Goal: Information Seeking & Learning: Find specific page/section

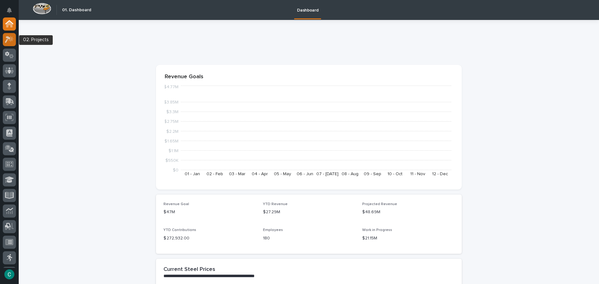
click at [8, 43] on div at bounding box center [9, 39] width 13 height 13
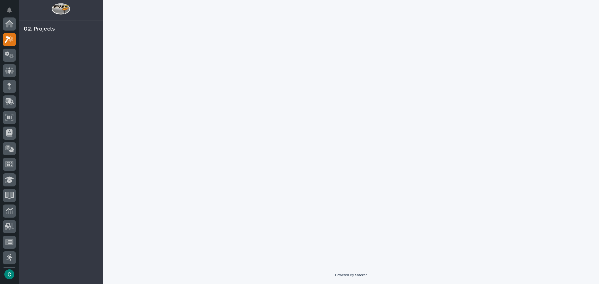
scroll to position [16, 0]
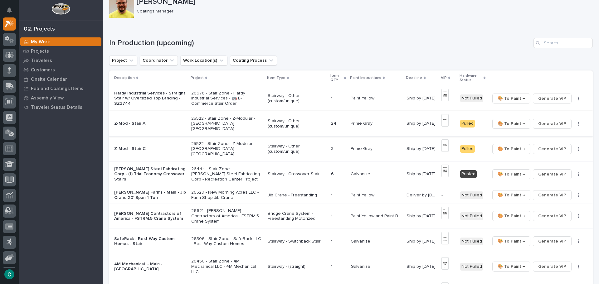
scroll to position [94, 0]
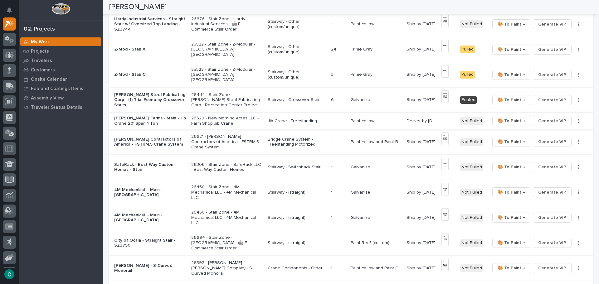
click at [540, 120] on span "Generate VIP" at bounding box center [552, 120] width 28 height 7
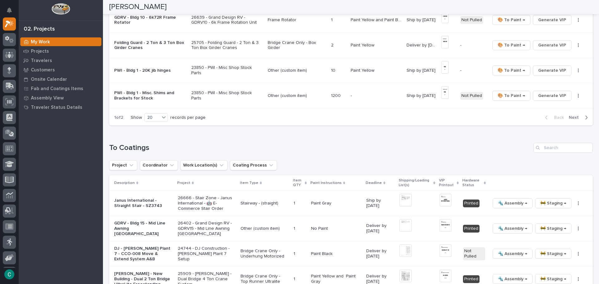
scroll to position [499, 0]
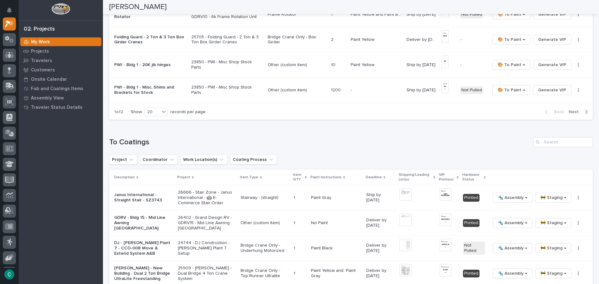
click at [585, 112] on icon "button" at bounding box center [586, 112] width 3 height 6
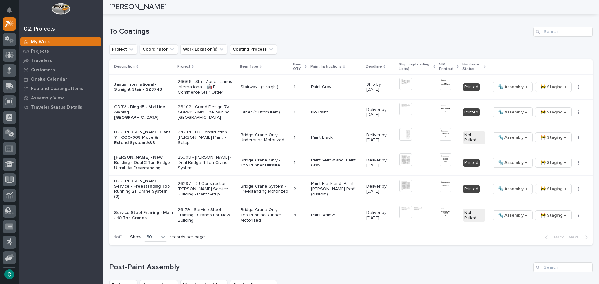
scroll to position [43, 0]
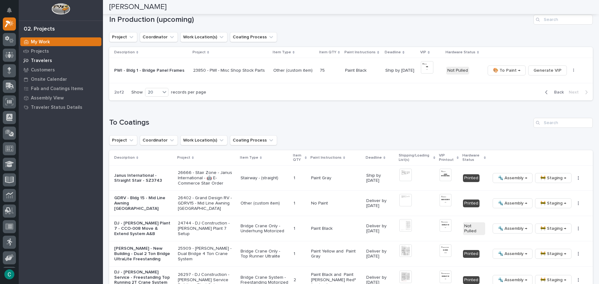
click at [49, 62] on p "Travelers" at bounding box center [41, 61] width 21 height 6
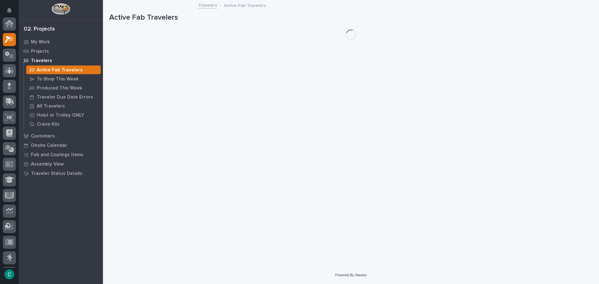
scroll to position [16, 0]
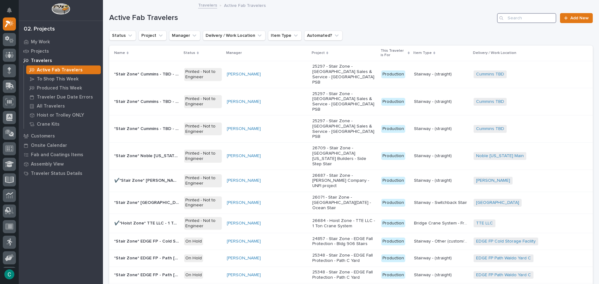
click at [525, 19] on input "Search" at bounding box center [526, 18] width 59 height 10
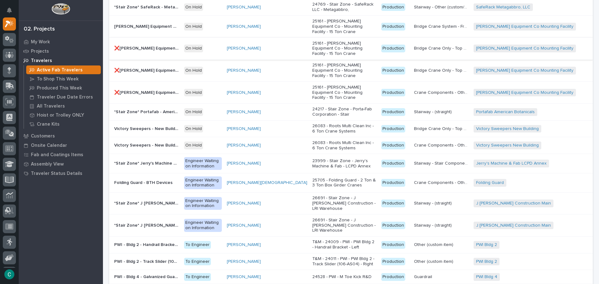
scroll to position [355, 0]
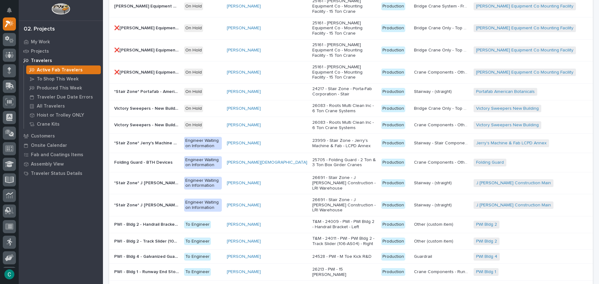
type input "a"
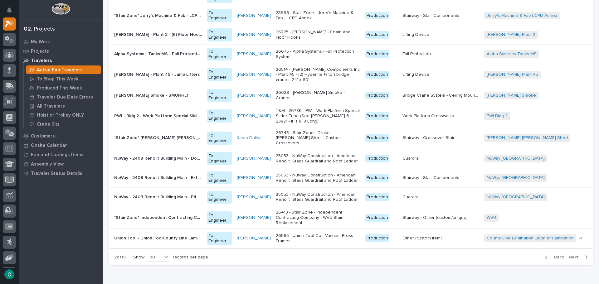
scroll to position [429, 0]
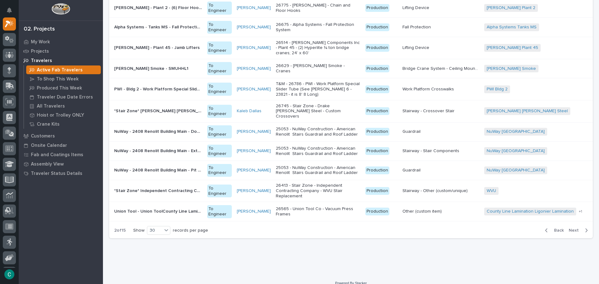
click at [569, 228] on span "Next" at bounding box center [576, 231] width 14 height 6
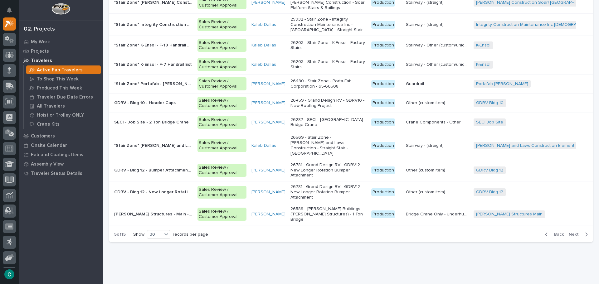
scroll to position [420, 0]
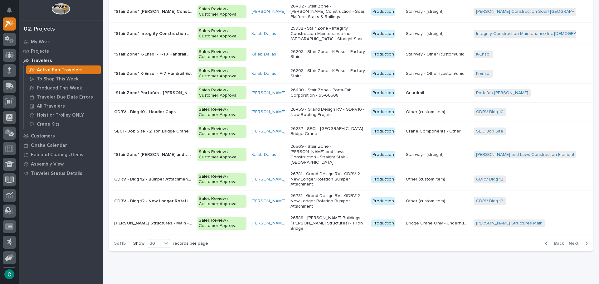
click at [569, 241] on span "Next" at bounding box center [576, 244] width 14 height 6
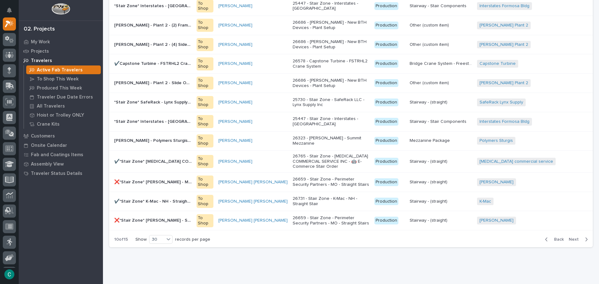
click at [576, 237] on span "Next" at bounding box center [576, 240] width 14 height 6
click at [576, 232] on div "Back Next" at bounding box center [566, 240] width 53 height 16
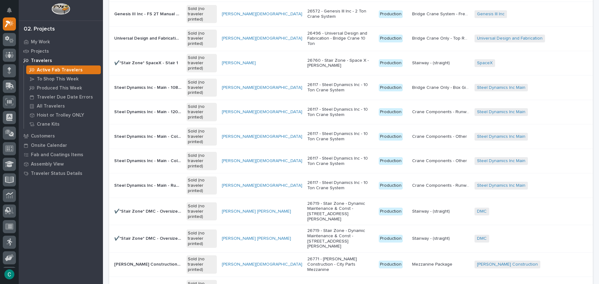
scroll to position [393, 0]
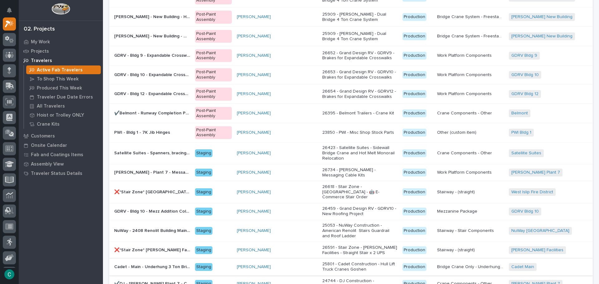
scroll to position [317, 0]
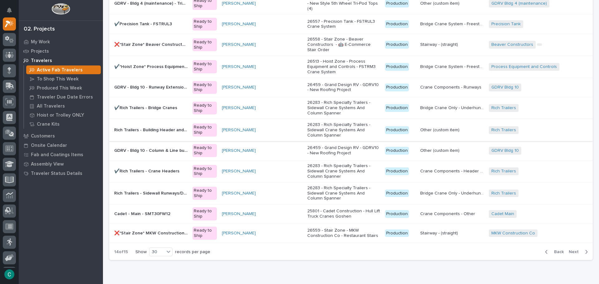
scroll to position [410, 0]
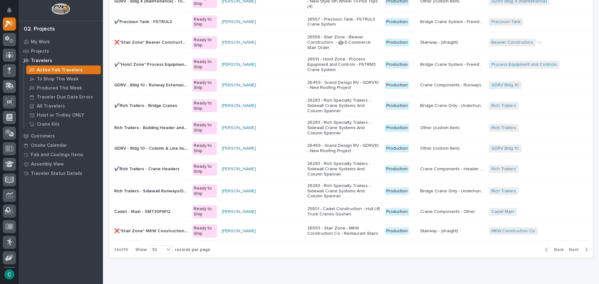
click at [573, 247] on span "Next" at bounding box center [576, 250] width 14 height 6
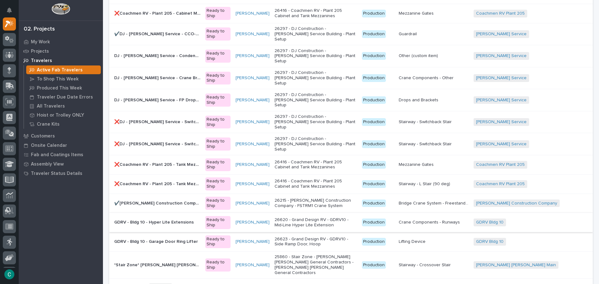
scroll to position [128, 0]
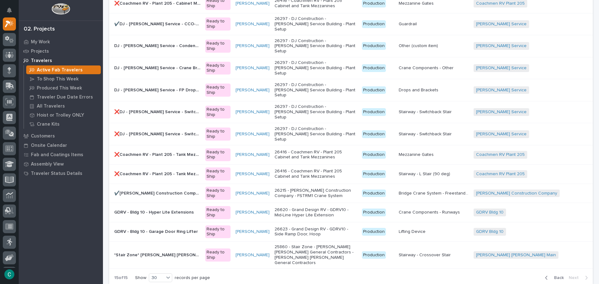
click at [550, 275] on span "Back" at bounding box center [556, 278] width 13 height 6
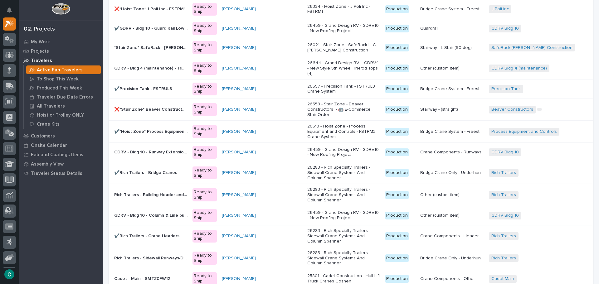
scroll to position [416, 0]
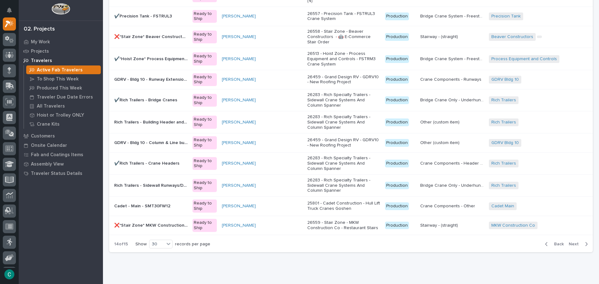
click at [556, 241] on span "Back" at bounding box center [556, 244] width 13 height 6
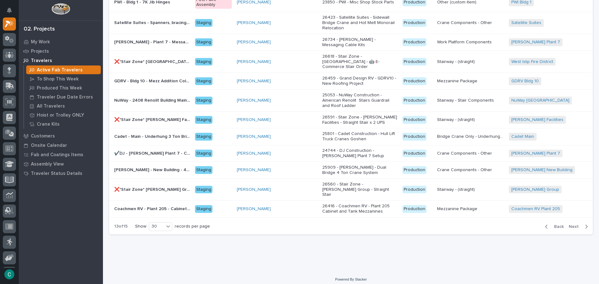
scroll to position [348, 0]
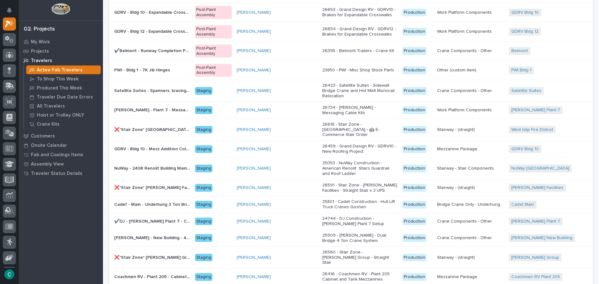
click at [160, 184] on p "❌*Stair Zone* [PERSON_NAME] Facilities - Straight Stairs" at bounding box center [152, 187] width 77 height 7
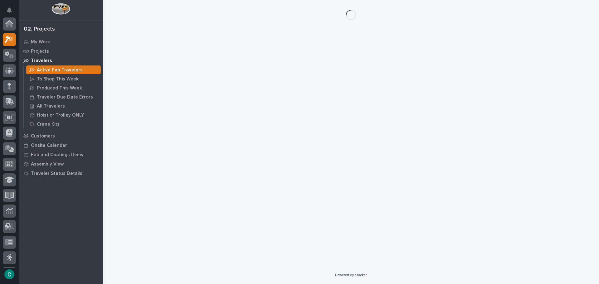
scroll to position [16, 0]
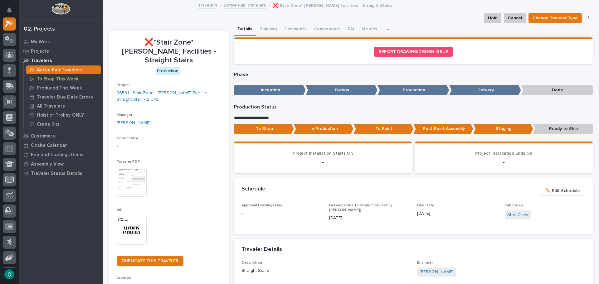
click at [136, 226] on img at bounding box center [132, 230] width 30 height 30
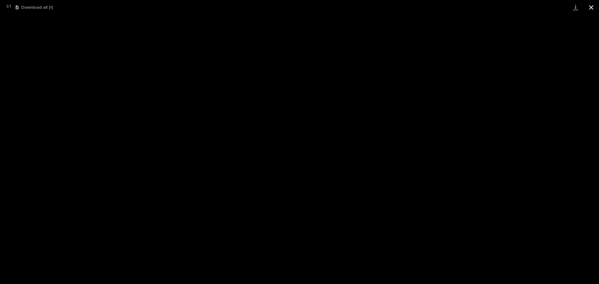
click at [593, 8] on button "Close gallery" at bounding box center [591, 7] width 16 height 15
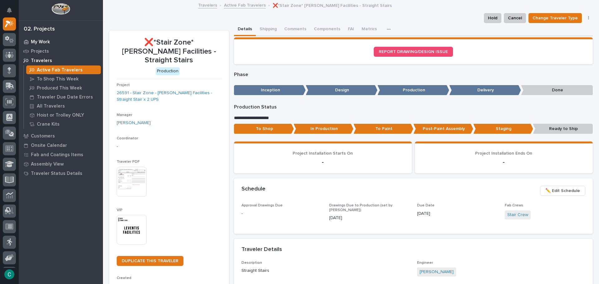
click at [44, 41] on p "My Work" at bounding box center [40, 42] width 19 height 6
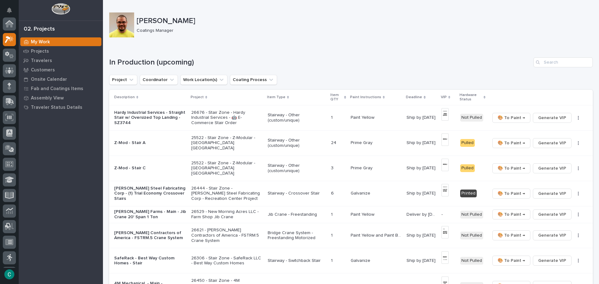
scroll to position [16, 0]
